Goal: Task Accomplishment & Management: Manage account settings

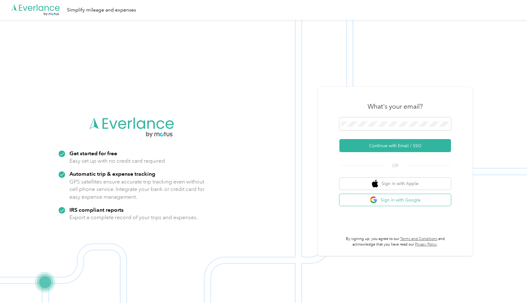
click at [370, 196] on button "Sign in with Google" at bounding box center [395, 200] width 112 height 12
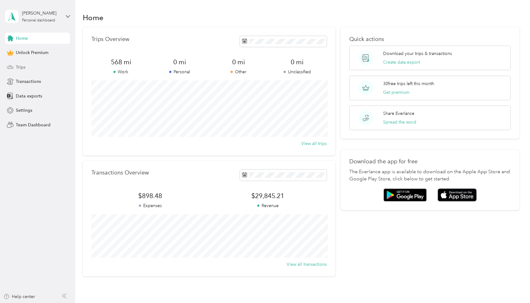
click at [28, 70] on div "Trips" at bounding box center [37, 66] width 65 height 11
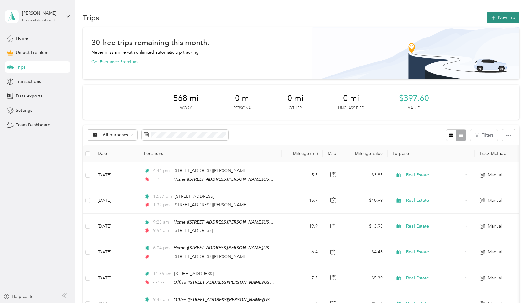
click at [507, 20] on button "New trip" at bounding box center [503, 17] width 33 height 11
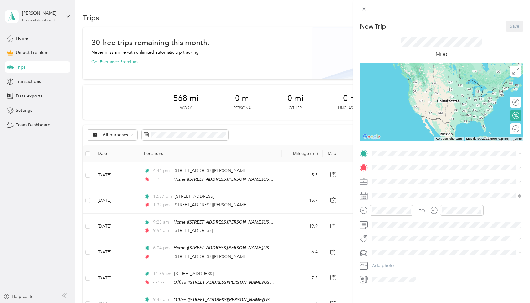
click at [417, 200] on div "Office [STREET_ADDRESS][PERSON_NAME][US_STATE]" at bounding box center [432, 200] width 96 height 13
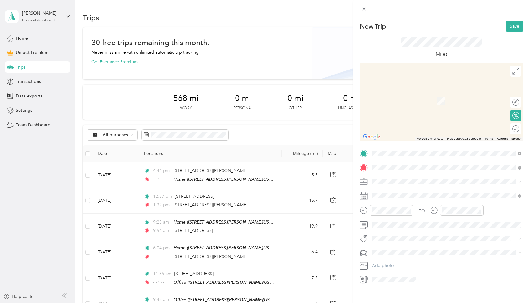
click at [417, 192] on span "[STREET_ADDRESS][PERSON_NAME][PERSON_NAME][US_STATE]" at bounding box center [449, 190] width 131 height 6
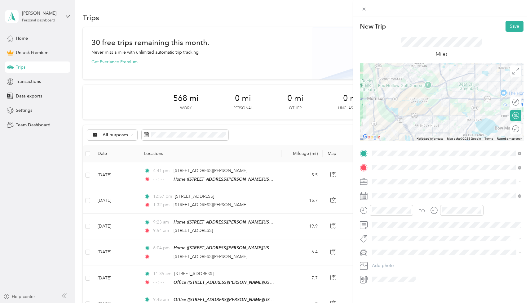
click at [384, 209] on li "Real Estate" at bounding box center [447, 214] width 154 height 11
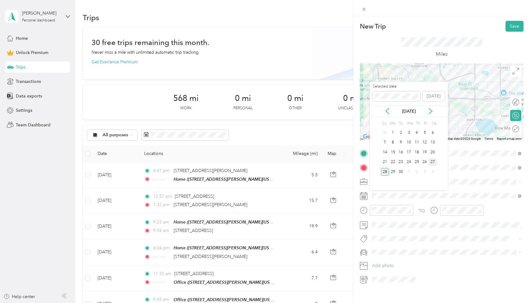
click at [432, 164] on div "27" at bounding box center [433, 162] width 8 height 8
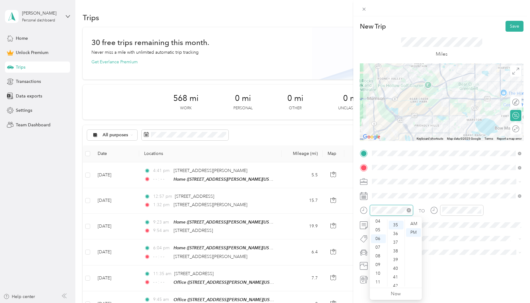
scroll to position [304, 0]
click at [378, 254] on div "08" at bounding box center [378, 255] width 15 height 9
click at [397, 268] on div "47" at bounding box center [396, 270] width 15 height 9
click at [414, 221] on div "AM" at bounding box center [413, 223] width 15 height 9
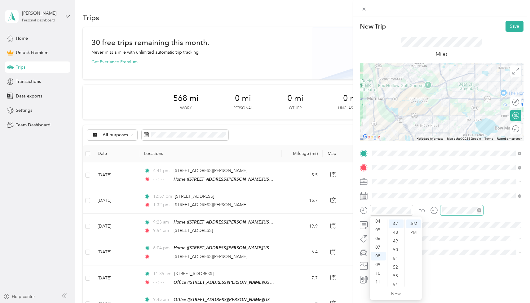
click at [478, 211] on icon "close-circle" at bounding box center [479, 210] width 4 height 4
click at [386, 228] on span at bounding box center [447, 225] width 154 height 10
click at [389, 260] on span "Highlander" at bounding box center [385, 262] width 22 height 5
click at [514, 26] on button "Save" at bounding box center [515, 26] width 18 height 11
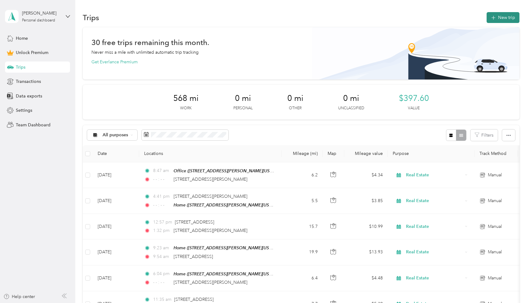
click at [509, 18] on button "New trip" at bounding box center [503, 17] width 33 height 11
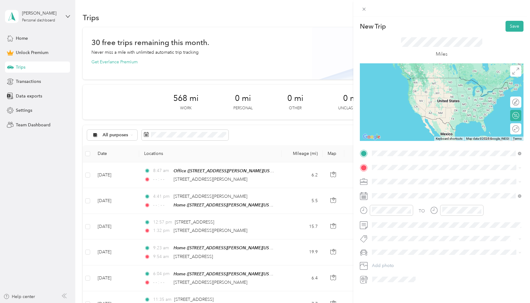
click at [397, 177] on span "[STREET_ADDRESS][PERSON_NAME][PERSON_NAME][US_STATE]" at bounding box center [449, 176] width 131 height 6
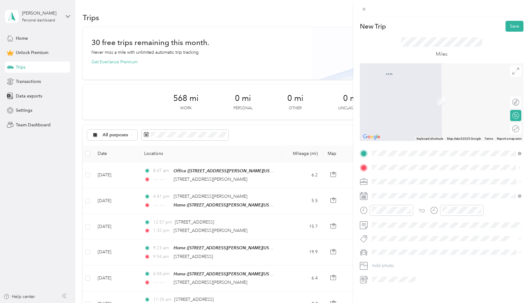
click at [405, 193] on span "[STREET_ADDRESS][PERSON_NAME][PERSON_NAME][US_STATE]" at bounding box center [449, 190] width 131 height 6
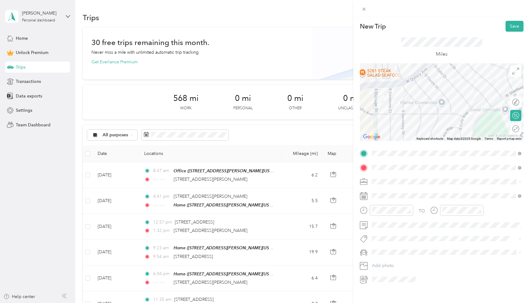
click at [393, 211] on span "Real Estate" at bounding box center [384, 212] width 21 height 5
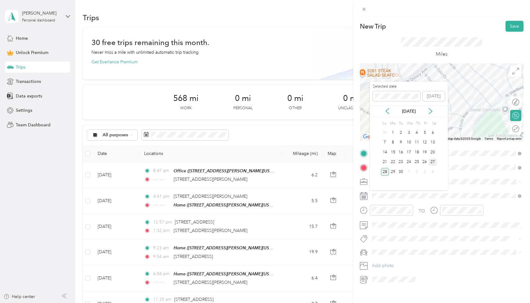
click at [432, 160] on div "27" at bounding box center [433, 162] width 8 height 8
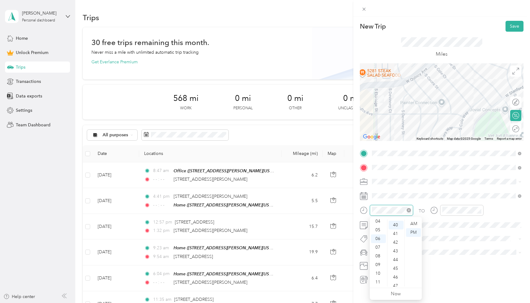
scroll to position [347, 0]
click at [380, 262] on div "09" at bounding box center [378, 264] width 15 height 9
click at [394, 273] on div "46" at bounding box center [396, 275] width 15 height 9
click at [414, 223] on div "AM" at bounding box center [413, 223] width 15 height 9
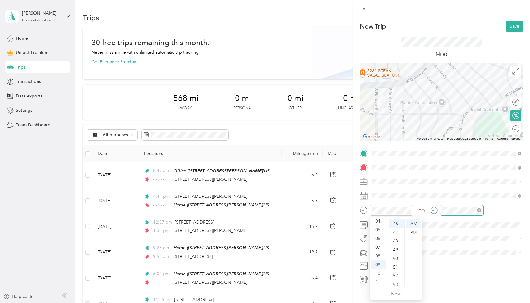
click at [480, 209] on icon "close-circle" at bounding box center [479, 210] width 4 height 4
click at [389, 260] on span "Highlander" at bounding box center [385, 262] width 22 height 5
click at [514, 23] on button "Save" at bounding box center [515, 26] width 18 height 11
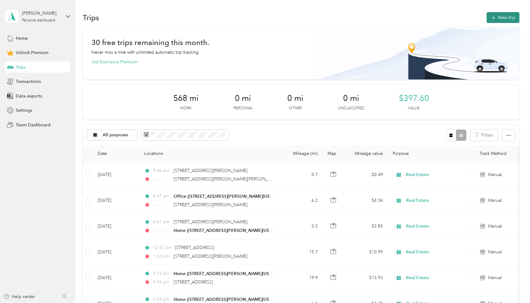
click at [509, 15] on button "New trip" at bounding box center [503, 17] width 33 height 11
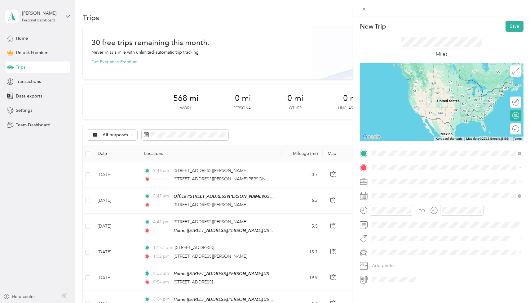
click at [404, 177] on span "[STREET_ADDRESS][PERSON_NAME][PERSON_NAME][US_STATE]" at bounding box center [449, 176] width 131 height 6
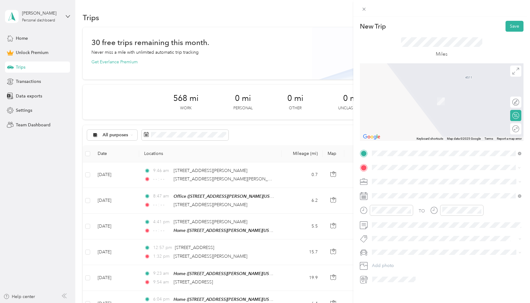
click at [416, 191] on span "[STREET_ADDRESS][PERSON_NAME][US_STATE]" at bounding box center [432, 190] width 96 height 6
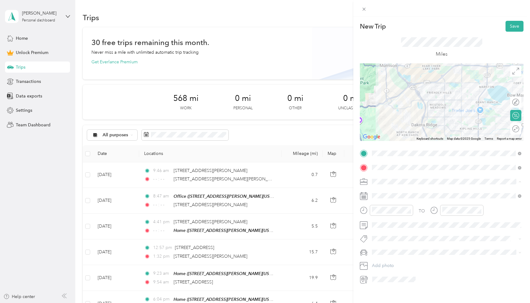
click at [395, 211] on div "Real Estate" at bounding box center [446, 214] width 145 height 7
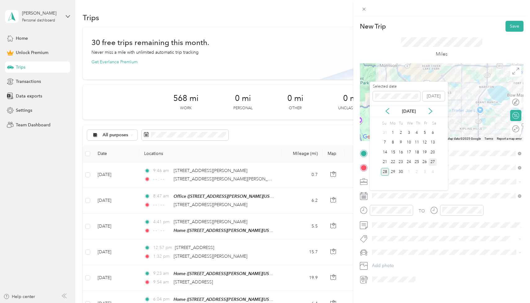
click at [433, 161] on div "27" at bounding box center [433, 162] width 8 height 8
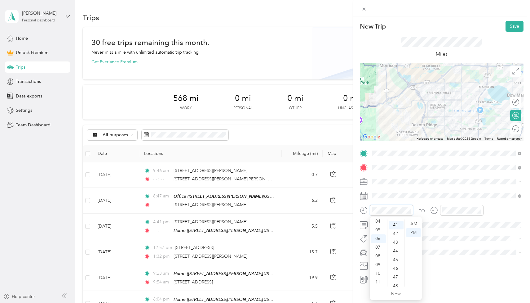
scroll to position [356, 0]
click at [371, 208] on div at bounding box center [391, 210] width 43 height 11
click at [416, 224] on div "AM" at bounding box center [413, 223] width 15 height 9
click at [379, 271] on div "10" at bounding box center [378, 273] width 15 height 9
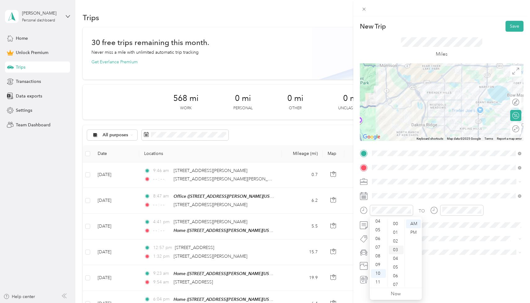
click at [397, 248] on div "03" at bounding box center [396, 249] width 15 height 9
click at [480, 209] on icon "close-circle" at bounding box center [479, 210] width 4 height 4
click at [389, 261] on span "Highlander" at bounding box center [385, 261] width 22 height 5
click at [515, 29] on button "Save" at bounding box center [515, 26] width 18 height 11
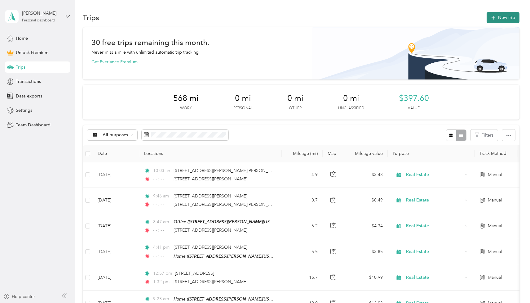
click at [505, 19] on button "New trip" at bounding box center [503, 17] width 33 height 11
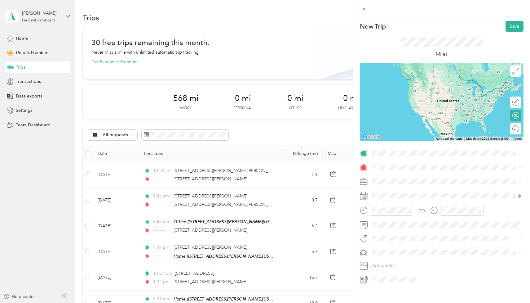
click at [398, 178] on span "[STREET_ADDRESS][US_STATE]" at bounding box center [415, 176] width 62 height 6
click at [442, 175] on span "[STREET_ADDRESS][PERSON_NAME][US_STATE]" at bounding box center [432, 176] width 96 height 6
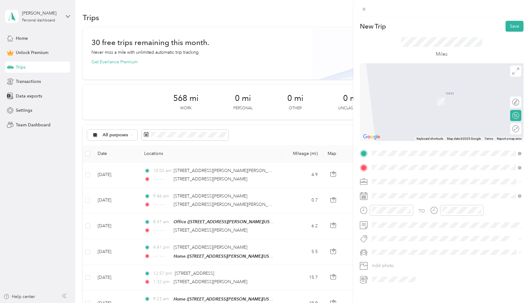
click at [417, 188] on span "[STREET_ADDRESS][US_STATE]" at bounding box center [415, 190] width 62 height 6
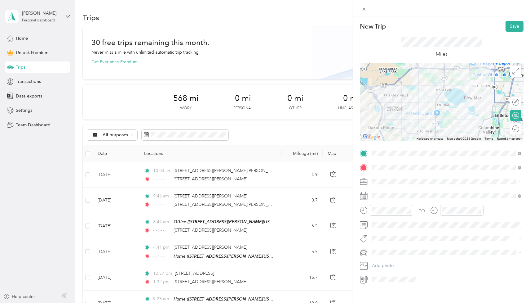
click at [388, 212] on span "Real Estate" at bounding box center [384, 213] width 21 height 5
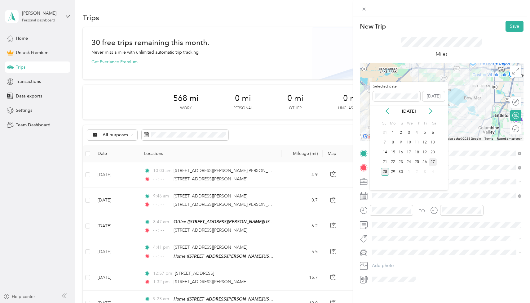
click at [432, 161] on div "27" at bounding box center [433, 162] width 8 height 8
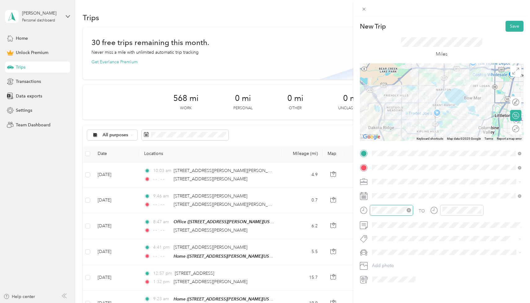
click at [408, 208] on icon "close-circle" at bounding box center [409, 210] width 4 height 4
click at [379, 273] on div "10" at bounding box center [378, 273] width 15 height 9
click at [396, 245] on div "35" at bounding box center [396, 242] width 15 height 9
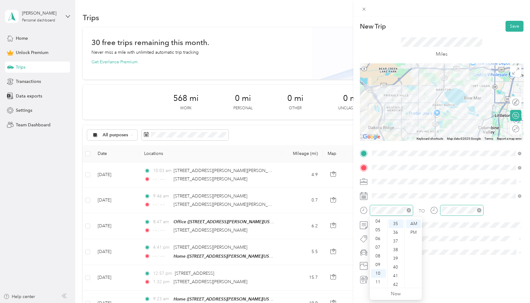
click at [481, 210] on icon "close-circle" at bounding box center [479, 210] width 4 height 4
click at [389, 263] on span "Highlander" at bounding box center [385, 261] width 22 height 5
click at [516, 23] on button "Save" at bounding box center [515, 26] width 18 height 11
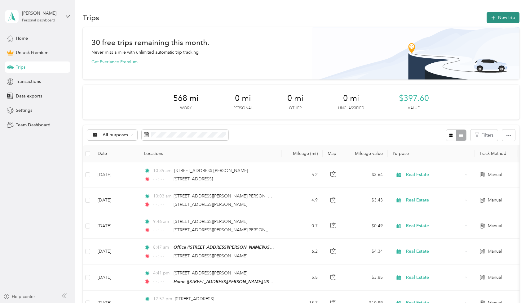
click at [512, 16] on button "New trip" at bounding box center [503, 17] width 33 height 11
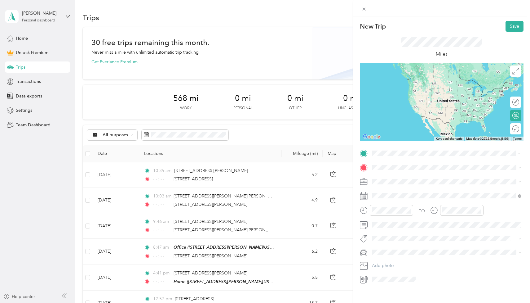
click at [409, 177] on span "[STREET_ADDRESS][US_STATE]" at bounding box center [415, 176] width 62 height 6
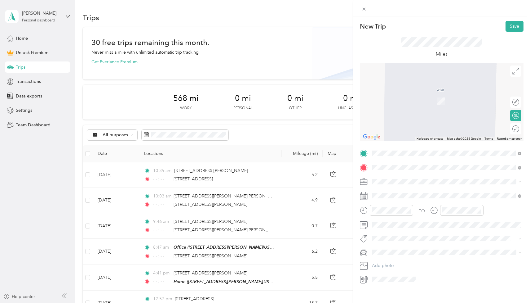
click at [420, 193] on span "[STREET_ADDRESS][PERSON_NAME][US_STATE]" at bounding box center [432, 190] width 96 height 6
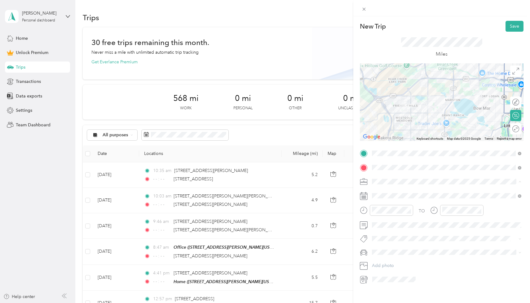
click at [386, 213] on span "Real Estate" at bounding box center [384, 213] width 21 height 5
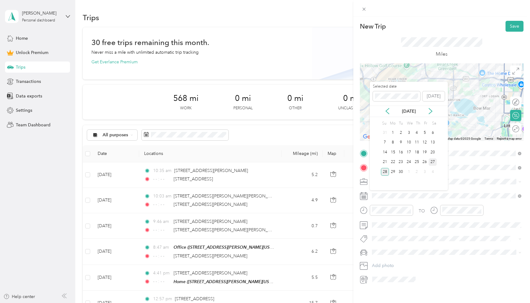
click at [434, 161] on div "27" at bounding box center [433, 162] width 8 height 8
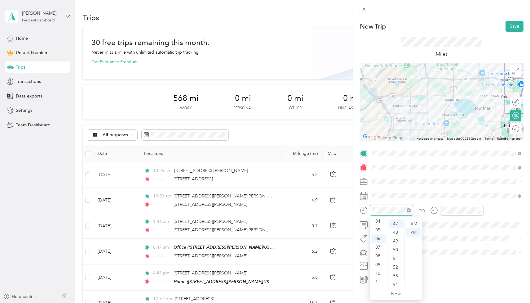
scroll to position [408, 0]
click at [409, 209] on icon "close-circle" at bounding box center [409, 210] width 4 height 4
click at [377, 280] on div "11" at bounding box center [378, 281] width 15 height 9
click at [397, 236] on div "09" at bounding box center [396, 238] width 15 height 9
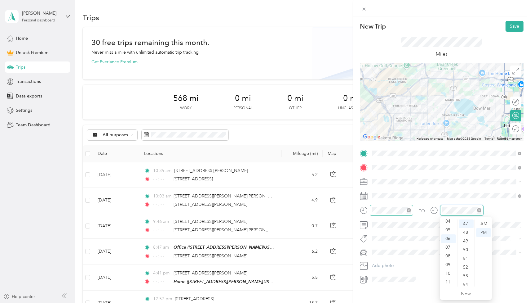
click at [480, 210] on icon "close-circle" at bounding box center [479, 210] width 4 height 4
click at [394, 262] on span "Highlander" at bounding box center [385, 262] width 22 height 5
click at [514, 26] on button "Save" at bounding box center [515, 26] width 18 height 11
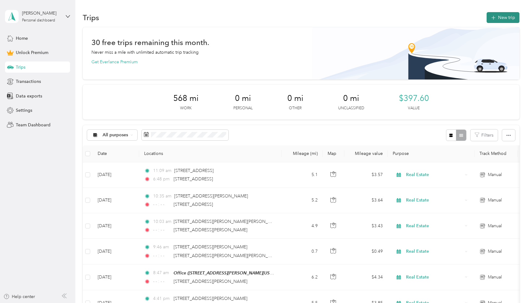
click at [510, 17] on button "New trip" at bounding box center [503, 17] width 33 height 11
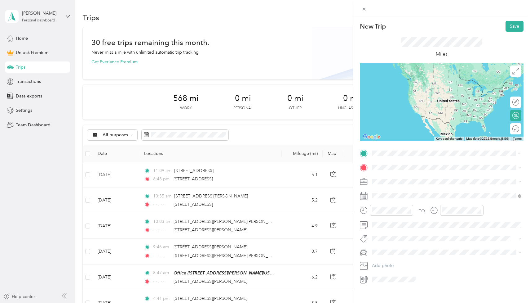
click at [416, 175] on span "[STREET_ADDRESS][PERSON_NAME][US_STATE]" at bounding box center [432, 176] width 96 height 6
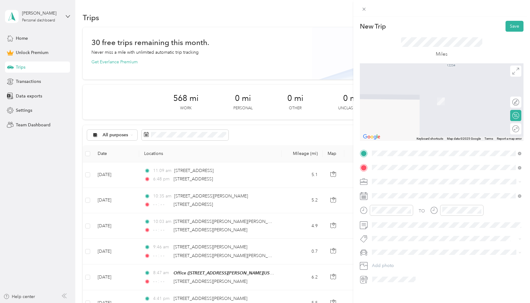
click at [413, 191] on span "[STREET_ADDRESS][PERSON_NAME][PERSON_NAME][US_STATE]" at bounding box center [449, 190] width 131 height 6
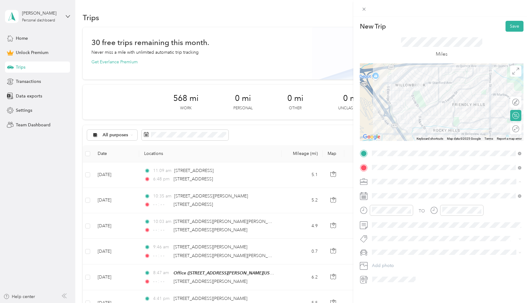
click at [391, 212] on span "Real Estate" at bounding box center [384, 213] width 21 height 5
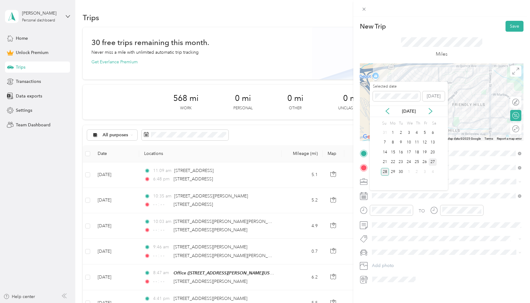
click at [433, 160] on div "27" at bounding box center [433, 162] width 8 height 8
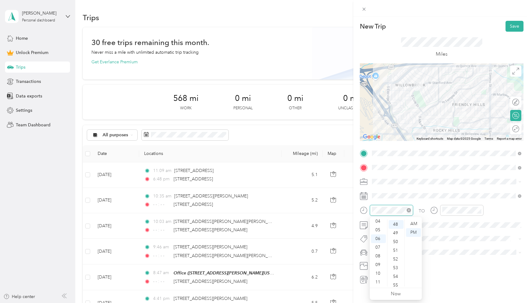
scroll to position [417, 0]
click at [379, 280] on div "11" at bounding box center [378, 281] width 15 height 9
click at [395, 234] on div "42" at bounding box center [396, 233] width 15 height 9
click at [411, 221] on div "AM" at bounding box center [413, 223] width 15 height 9
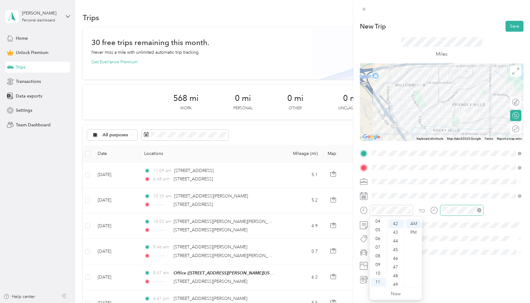
click at [479, 209] on icon "close-circle" at bounding box center [479, 210] width 4 height 4
click at [387, 264] on div "Highlander" at bounding box center [446, 262] width 145 height 7
click at [511, 26] on button "Save" at bounding box center [515, 26] width 18 height 11
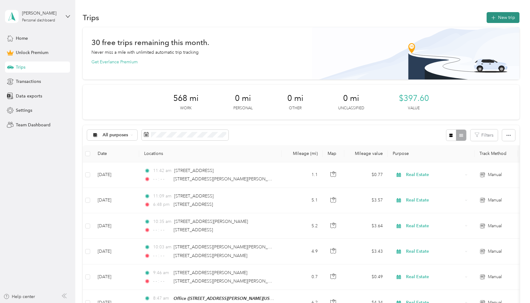
click at [503, 18] on button "New trip" at bounding box center [503, 17] width 33 height 11
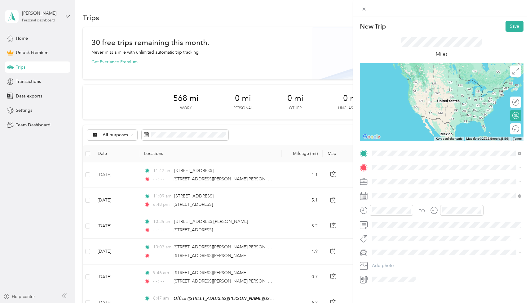
click at [397, 175] on span "[STREET_ADDRESS][PERSON_NAME][PERSON_NAME][US_STATE]" at bounding box center [449, 176] width 131 height 6
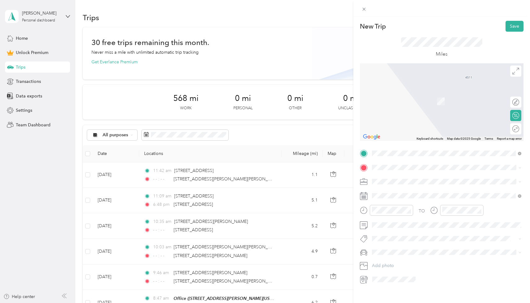
click at [397, 175] on div "TO Add photo" at bounding box center [442, 216] width 164 height 136
click at [404, 214] on div "Office [STREET_ADDRESS][PERSON_NAME][US_STATE]" at bounding box center [432, 215] width 96 height 13
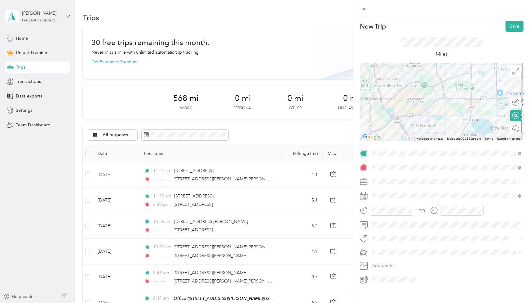
click at [385, 212] on span "Real Estate" at bounding box center [384, 213] width 21 height 5
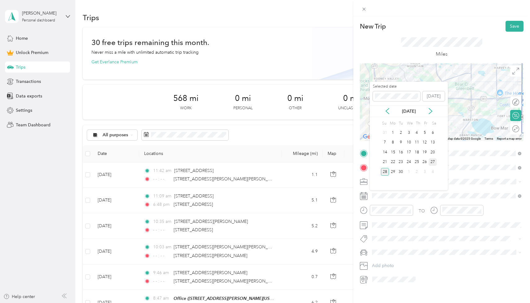
click at [431, 162] on div "27" at bounding box center [433, 162] width 8 height 8
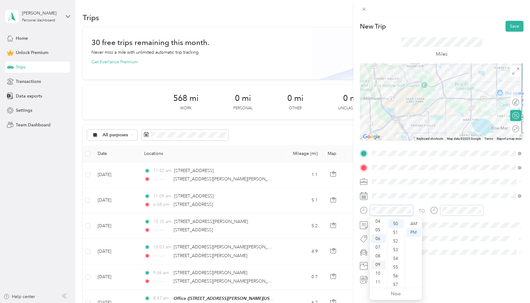
scroll to position [0, 0]
click at [377, 224] on div "12" at bounding box center [378, 223] width 15 height 9
click at [397, 267] on div "11" at bounding box center [396, 267] width 15 height 9
click at [415, 231] on div "PM" at bounding box center [413, 232] width 15 height 9
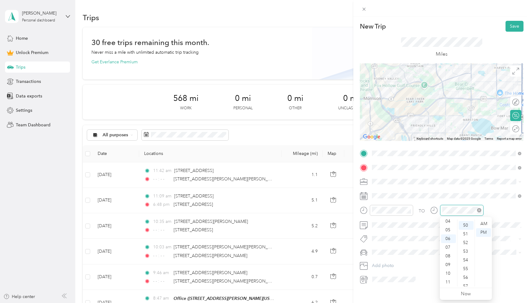
scroll to position [434, 0]
click at [481, 211] on icon "close-circle" at bounding box center [479, 210] width 4 height 4
click at [479, 209] on icon "close-circle" at bounding box center [479, 210] width 4 height 4
click at [386, 261] on span "Highlander" at bounding box center [385, 262] width 22 height 5
click at [515, 28] on button "Save" at bounding box center [515, 26] width 18 height 11
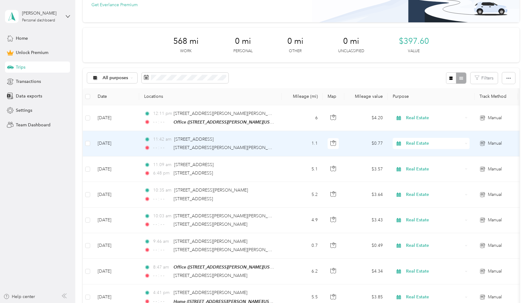
scroll to position [0, 0]
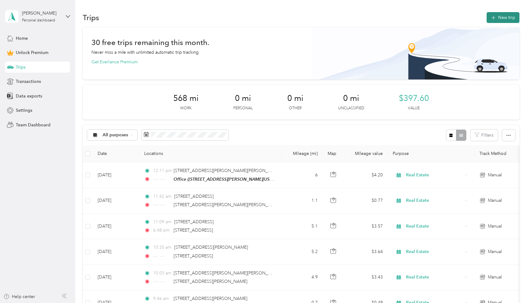
click at [510, 16] on button "New trip" at bounding box center [503, 17] width 33 height 11
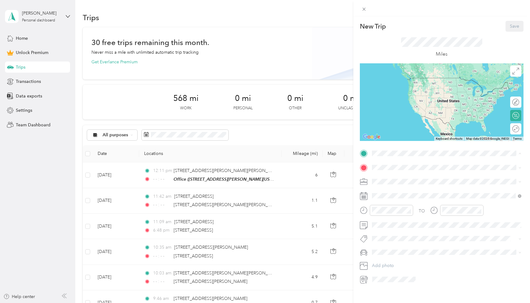
click at [399, 202] on span "[STREET_ADDRESS][PERSON_NAME][US_STATE]" at bounding box center [432, 204] width 96 height 5
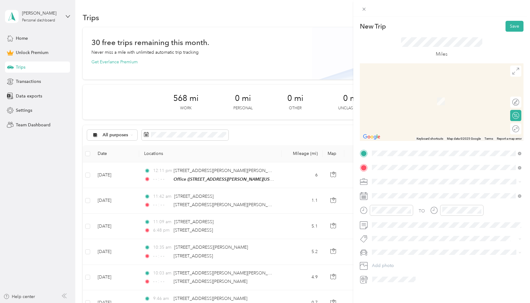
click at [417, 193] on span "[STREET_ADDRESS][US_STATE]" at bounding box center [415, 190] width 62 height 6
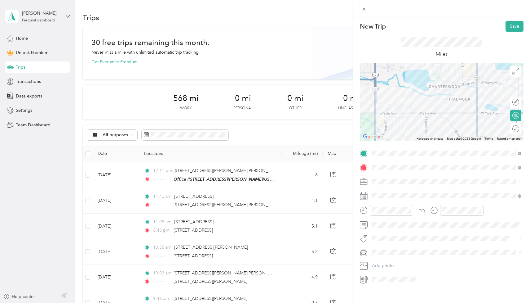
click at [387, 212] on span "Real Estate" at bounding box center [384, 213] width 21 height 5
click at [378, 264] on div "09" at bounding box center [378, 264] width 15 height 9
click at [397, 230] on div "26" at bounding box center [396, 231] width 15 height 9
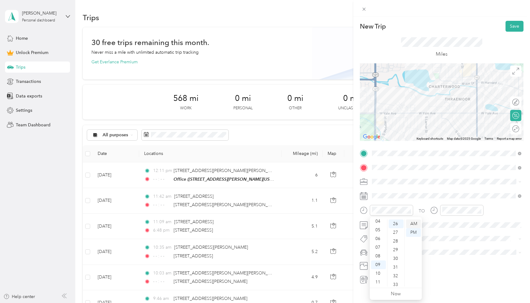
click at [413, 224] on div "AM" at bounding box center [413, 223] width 15 height 9
click at [479, 210] on icon "close-circle" at bounding box center [479, 210] width 4 height 4
click at [385, 255] on span at bounding box center [447, 252] width 154 height 10
click at [391, 261] on span "Highlander" at bounding box center [385, 262] width 22 height 5
click at [515, 26] on button "Save" at bounding box center [515, 26] width 18 height 11
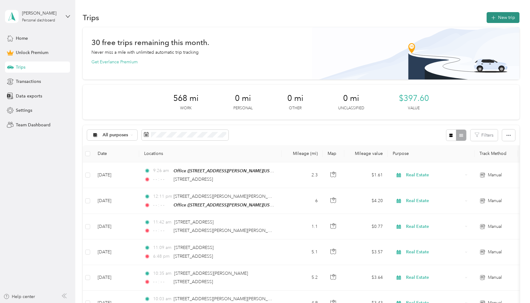
click at [508, 17] on button "New trip" at bounding box center [503, 17] width 33 height 11
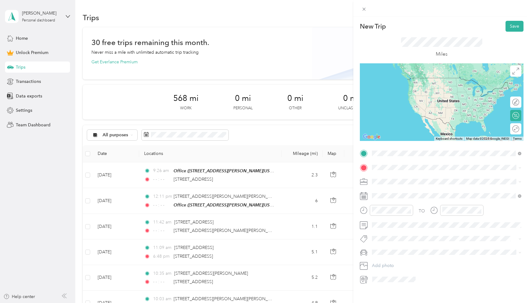
click at [411, 178] on span "[STREET_ADDRESS][US_STATE]" at bounding box center [415, 176] width 62 height 6
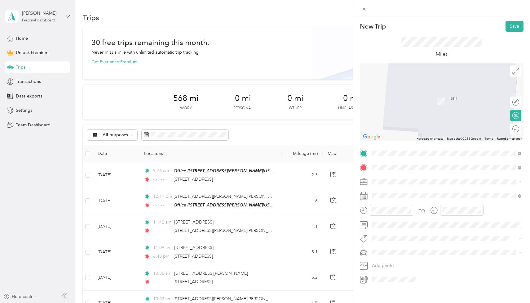
click at [426, 188] on span "[STREET_ADDRESS][US_STATE]" at bounding box center [415, 190] width 62 height 6
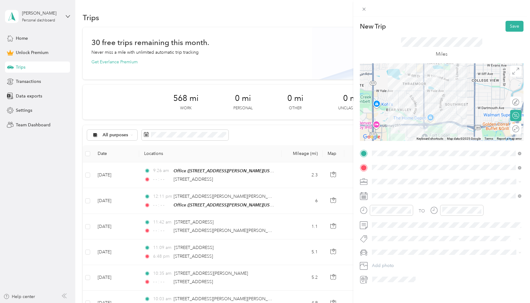
click at [388, 215] on div "Real Estate" at bounding box center [446, 214] width 145 height 7
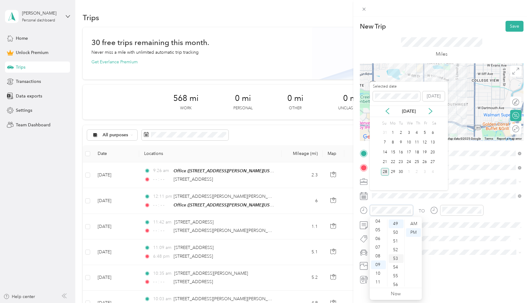
scroll to position [425, 0]
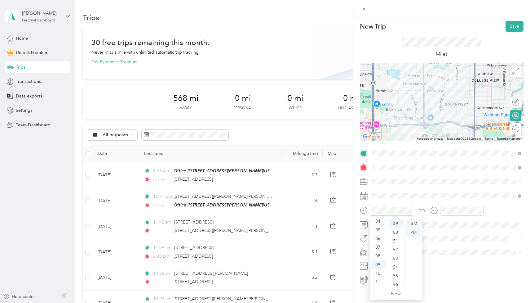
click at [413, 223] on div "AM" at bounding box center [413, 223] width 15 height 9
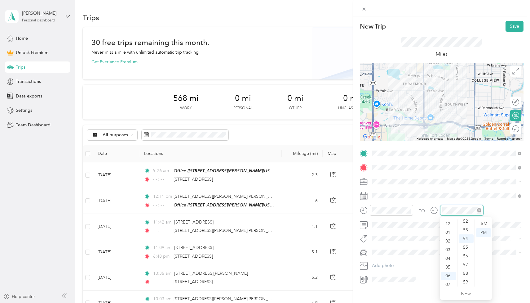
scroll to position [37, 0]
click at [479, 210] on icon "close-circle" at bounding box center [479, 210] width 4 height 4
click at [391, 263] on span "Highlander" at bounding box center [385, 262] width 22 height 5
click at [509, 24] on button "Save" at bounding box center [515, 26] width 18 height 11
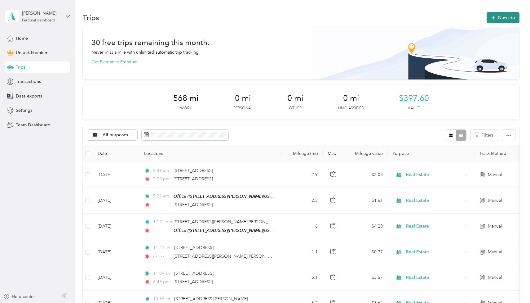
click at [507, 19] on button "New trip" at bounding box center [503, 17] width 33 height 11
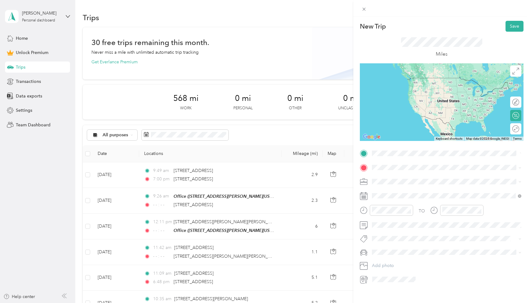
click at [411, 175] on span "[STREET_ADDRESS][US_STATE]" at bounding box center [415, 176] width 62 height 6
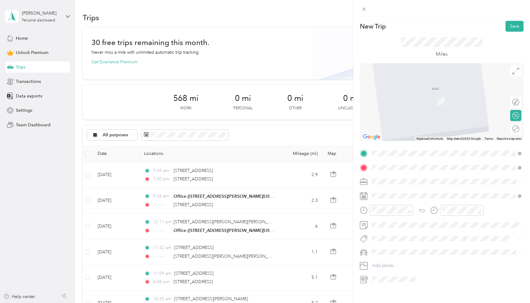
click at [417, 190] on span "[STREET_ADDRESS][US_STATE]" at bounding box center [415, 190] width 62 height 6
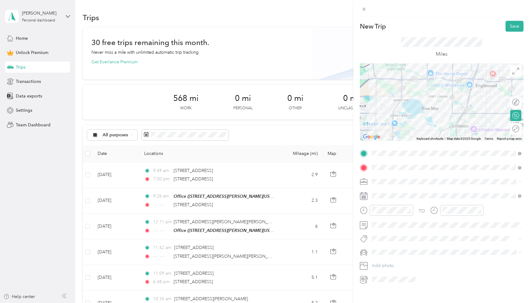
click at [388, 212] on span "Real Estate" at bounding box center [384, 213] width 21 height 5
click at [379, 272] on div "10" at bounding box center [378, 273] width 15 height 9
click at [397, 264] on div "11" at bounding box center [396, 264] width 15 height 9
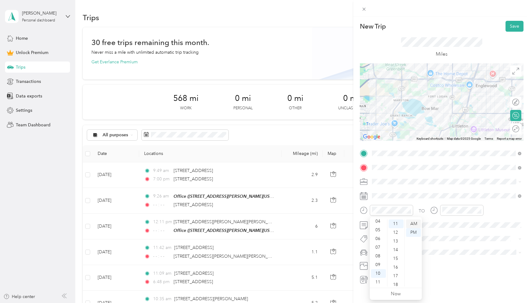
click at [414, 221] on div "AM" at bounding box center [413, 223] width 15 height 9
click at [480, 211] on icon "close-circle" at bounding box center [479, 210] width 4 height 4
click at [391, 261] on span "Highlander" at bounding box center [385, 262] width 22 height 5
click at [511, 29] on button "Save" at bounding box center [515, 26] width 18 height 11
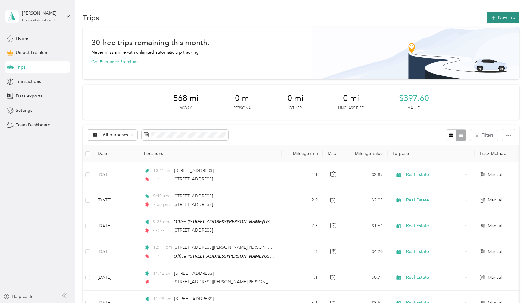
click at [505, 17] on button "New trip" at bounding box center [503, 17] width 33 height 11
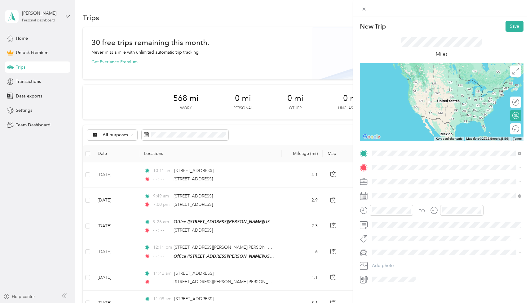
click at [400, 178] on span "[STREET_ADDRESS][US_STATE]" at bounding box center [415, 176] width 62 height 6
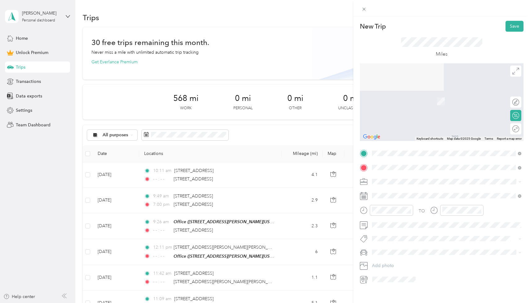
click at [413, 191] on span "[STREET_ADDRESS][US_STATE]" at bounding box center [415, 190] width 62 height 6
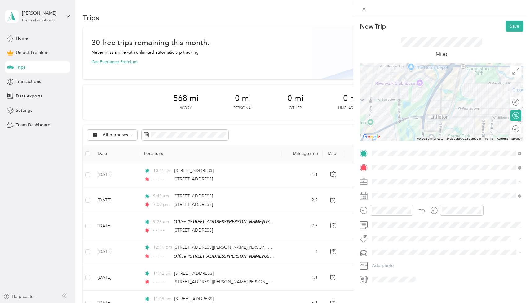
click at [390, 210] on li "Real Estate" at bounding box center [447, 214] width 154 height 11
click at [378, 275] on div "10" at bounding box center [378, 273] width 15 height 9
click at [396, 281] on div "45" at bounding box center [396, 281] width 15 height 9
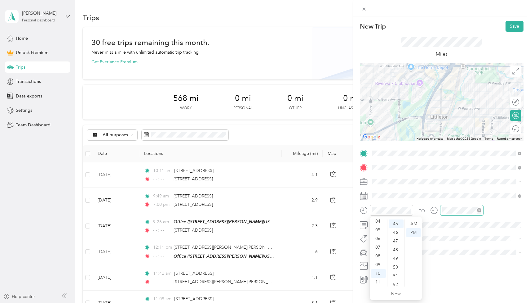
click at [479, 210] on icon "close-circle" at bounding box center [479, 210] width 4 height 4
click at [387, 260] on span "Highlander" at bounding box center [385, 262] width 22 height 5
click at [517, 28] on button "Save" at bounding box center [515, 26] width 18 height 11
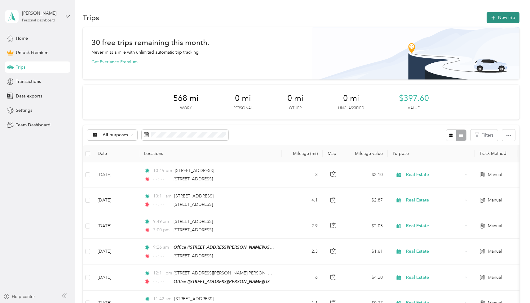
click at [505, 14] on button "New trip" at bounding box center [503, 17] width 33 height 11
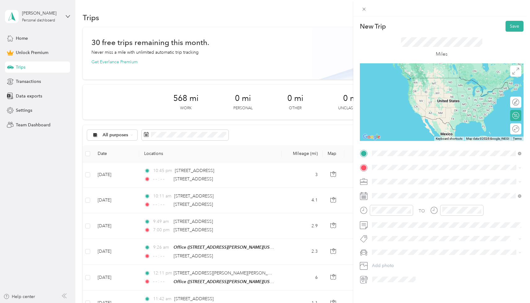
click at [403, 177] on span "[STREET_ADDRESS][US_STATE]" at bounding box center [415, 176] width 62 height 6
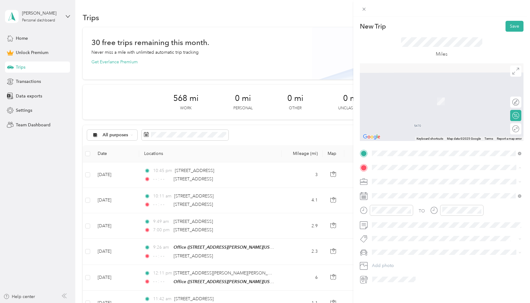
click at [409, 214] on div "Office [STREET_ADDRESS][PERSON_NAME][US_STATE]" at bounding box center [432, 215] width 96 height 13
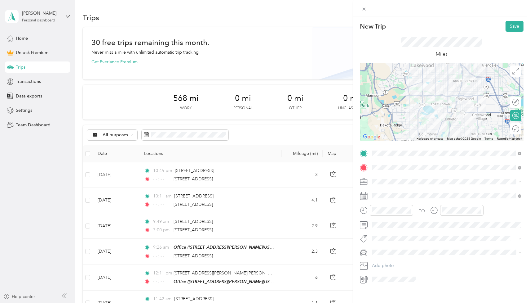
click at [391, 213] on span "Real Estate" at bounding box center [384, 213] width 21 height 5
click at [412, 221] on div "AM" at bounding box center [413, 223] width 15 height 9
click at [479, 210] on icon "close-circle" at bounding box center [479, 210] width 4 height 4
click at [388, 263] on div "Highlander" at bounding box center [446, 262] width 145 height 7
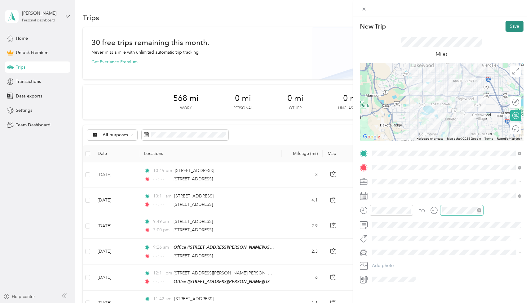
click at [515, 26] on button "Save" at bounding box center [515, 26] width 18 height 11
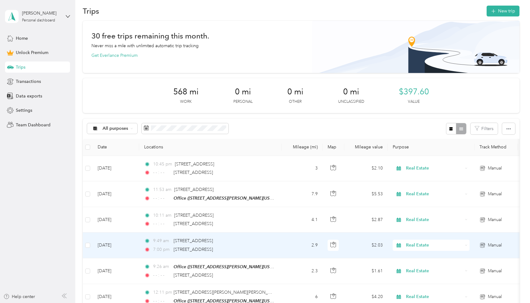
scroll to position [0, 0]
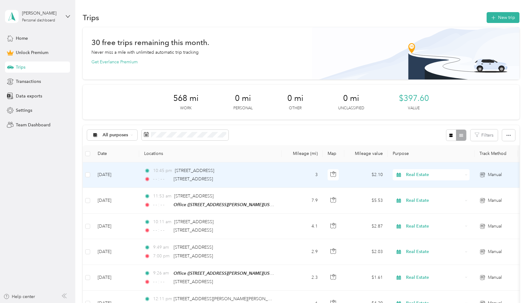
click at [287, 177] on td "3" at bounding box center [302, 174] width 41 height 25
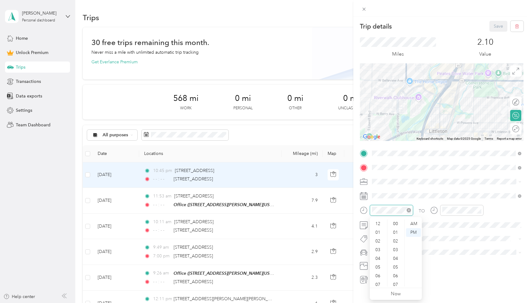
scroll to position [37, 0]
click at [410, 221] on div "AM" at bounding box center [413, 223] width 15 height 9
click at [496, 25] on div "Save" at bounding box center [507, 26] width 34 height 11
click at [500, 27] on button "Save" at bounding box center [499, 26] width 18 height 11
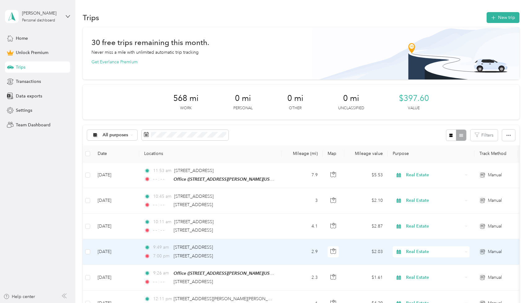
click at [282, 251] on td "2.9" at bounding box center [302, 251] width 41 height 25
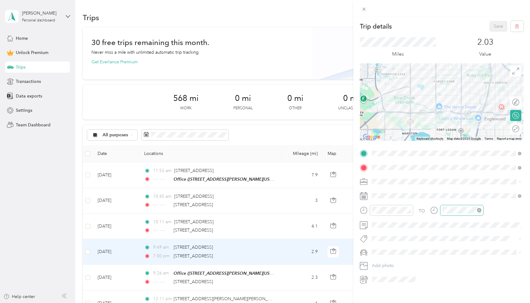
click at [481, 210] on div at bounding box center [461, 210] width 43 height 11
click at [480, 210] on icon "close-circle" at bounding box center [479, 210] width 4 height 4
click at [499, 24] on button "Save" at bounding box center [499, 26] width 18 height 11
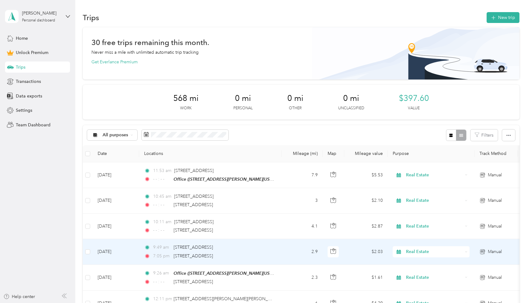
click at [274, 249] on div "9:49 am [STREET_ADDRESS]" at bounding box center [209, 247] width 130 height 7
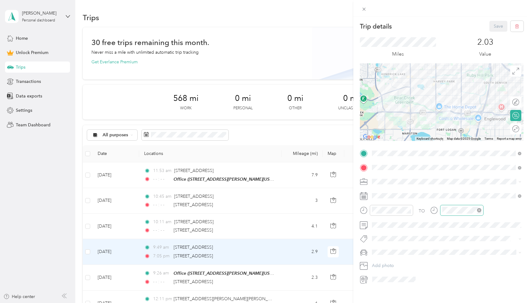
click at [452, 213] on div at bounding box center [461, 210] width 43 height 11
click at [479, 210] on icon "close-circle" at bounding box center [479, 210] width 4 height 4
click at [499, 26] on button "Save" at bounding box center [499, 26] width 18 height 11
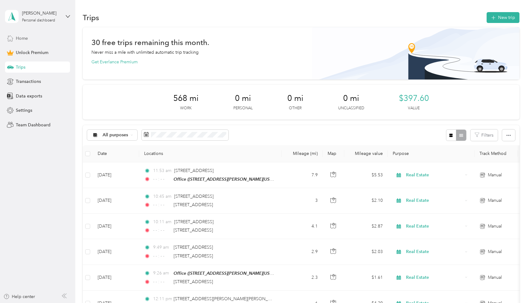
click at [21, 38] on span "Home" at bounding box center [22, 38] width 12 height 7
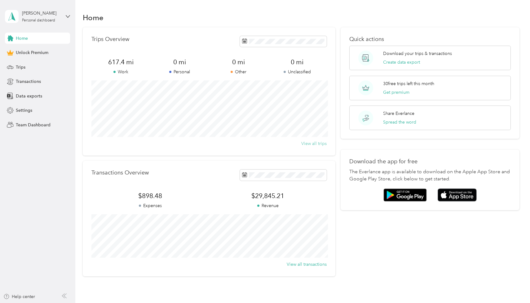
click at [312, 144] on button "View all trips" at bounding box center [313, 143] width 25 height 7
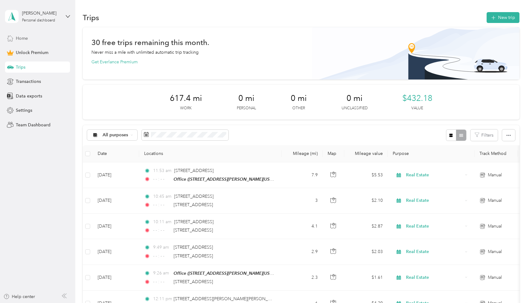
click at [24, 42] on div "Home" at bounding box center [37, 38] width 65 height 11
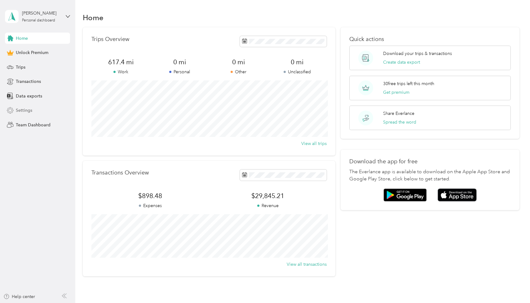
click at [27, 113] on span "Settings" at bounding box center [24, 110] width 16 height 7
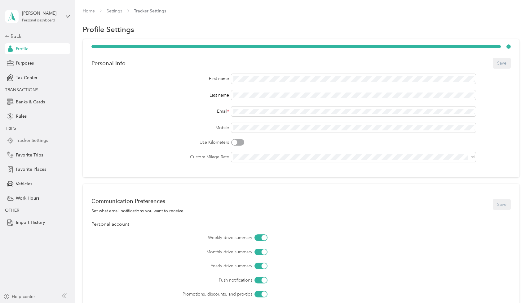
click at [29, 136] on div "Tracker Settings" at bounding box center [37, 140] width 65 height 11
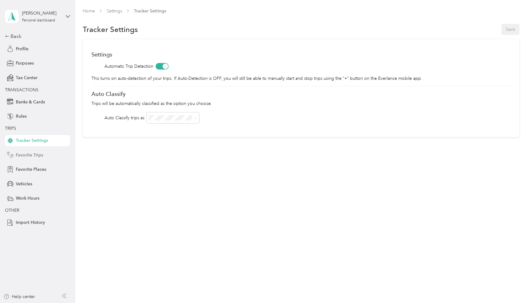
click at [27, 155] on span "Favorite Trips" at bounding box center [29, 155] width 27 height 7
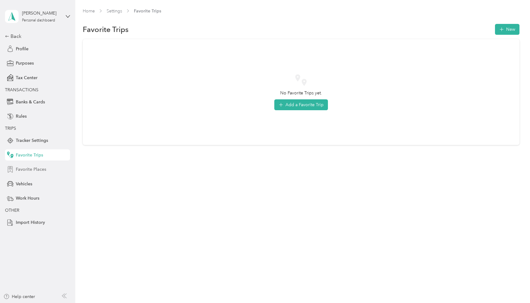
click at [27, 169] on span "Favorite Places" at bounding box center [31, 169] width 30 height 7
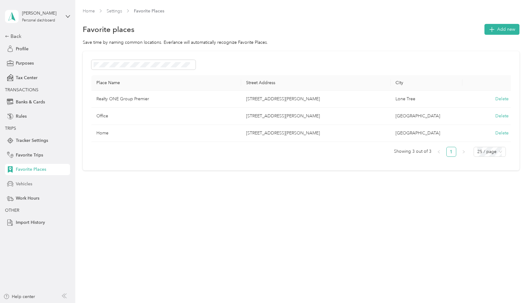
click at [28, 184] on span "Vehicles" at bounding box center [24, 183] width 16 height 7
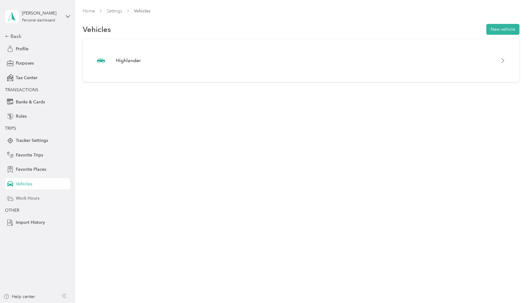
click at [29, 200] on span "Work Hours" at bounding box center [28, 198] width 24 height 7
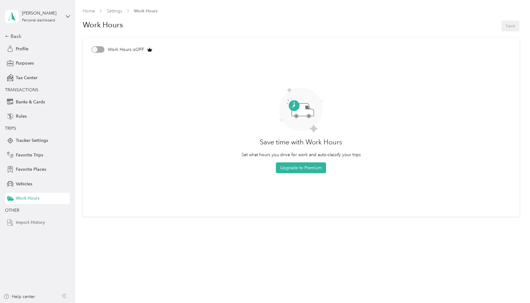
click at [29, 223] on span "Import History" at bounding box center [30, 222] width 29 height 7
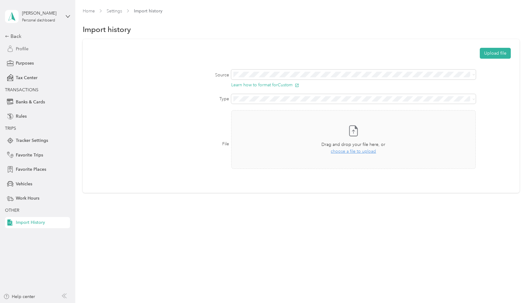
click at [24, 50] on span "Profile" at bounding box center [22, 49] width 13 height 7
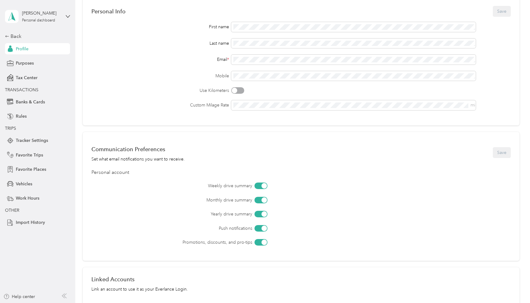
scroll to position [145, 0]
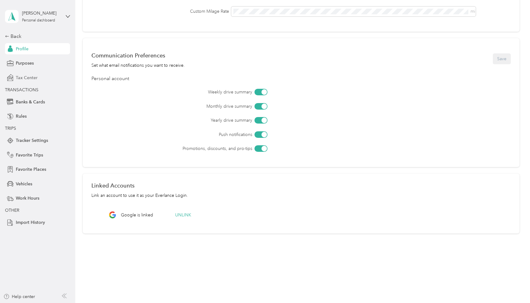
click at [28, 77] on span "Tax Center" at bounding box center [27, 77] width 22 height 7
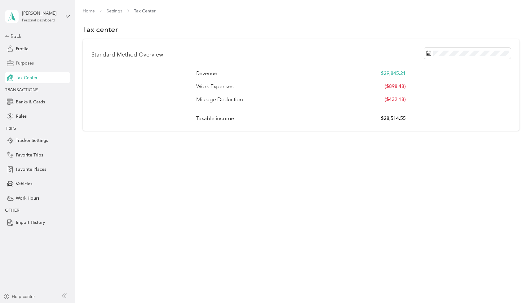
click at [25, 66] on span "Purposes" at bounding box center [25, 63] width 18 height 7
